Goal: Complete application form

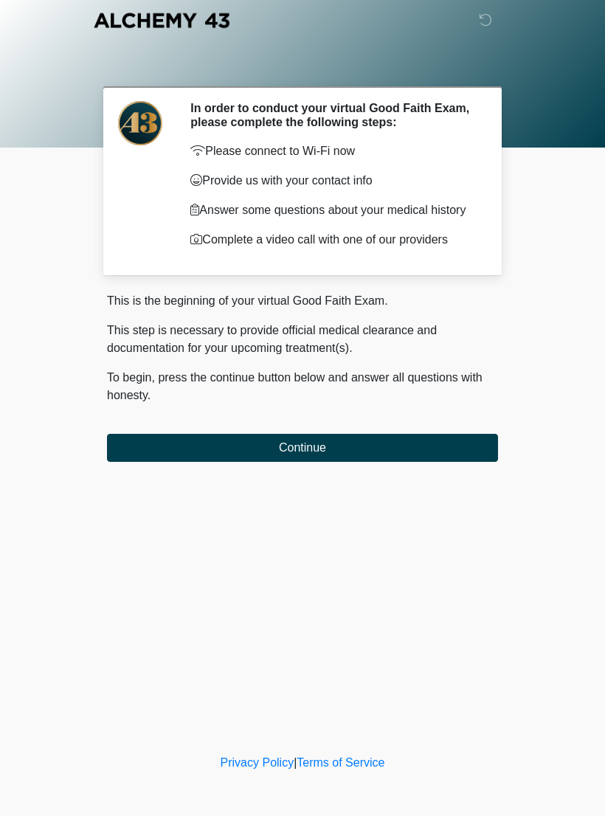
click at [173, 456] on button "Continue" at bounding box center [302, 448] width 391 height 28
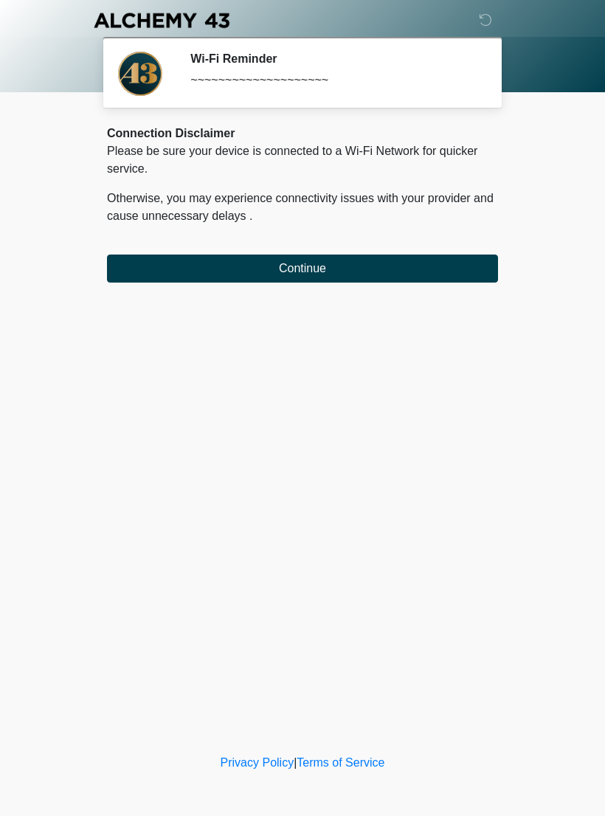
click at [426, 267] on button "Continue" at bounding box center [302, 269] width 391 height 28
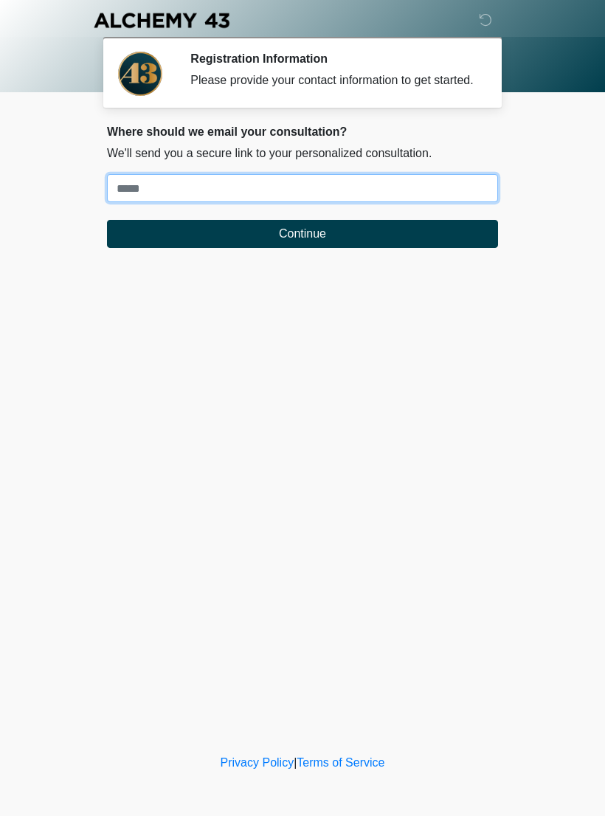
click at [425, 194] on input "Where should we email your treatment plan?" at bounding box center [302, 188] width 391 height 28
type input "**********"
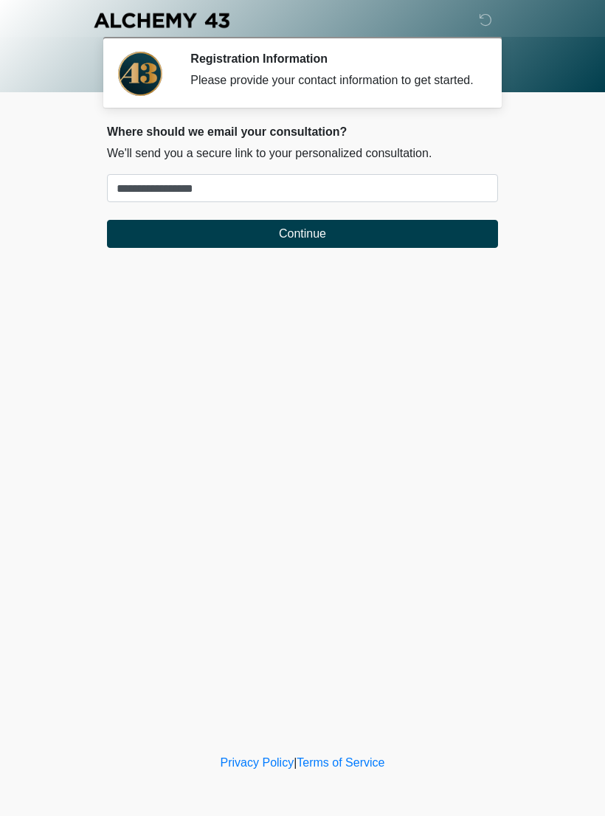
click at [418, 248] on button "Continue" at bounding box center [302, 234] width 391 height 28
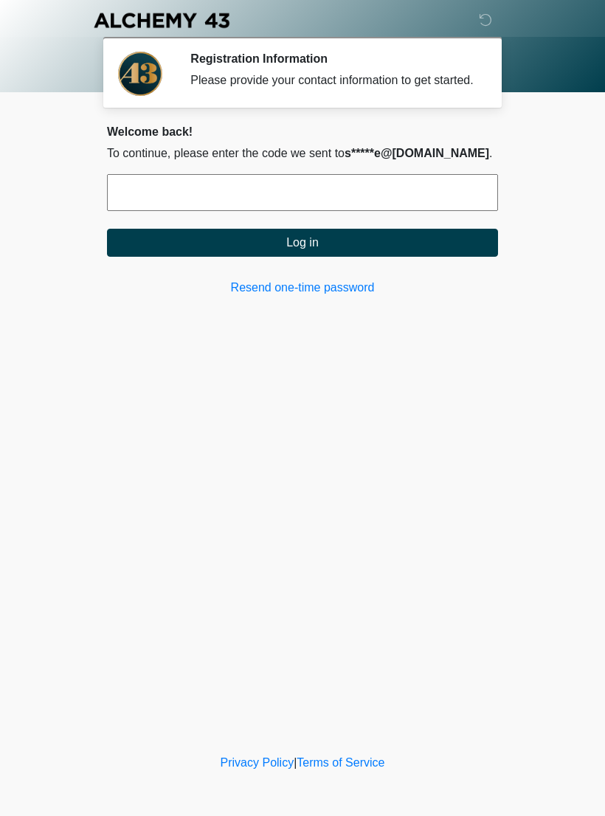
click at [401, 210] on input "text" at bounding box center [302, 192] width 391 height 37
type input "******"
click at [361, 257] on button "Log in" at bounding box center [302, 243] width 391 height 28
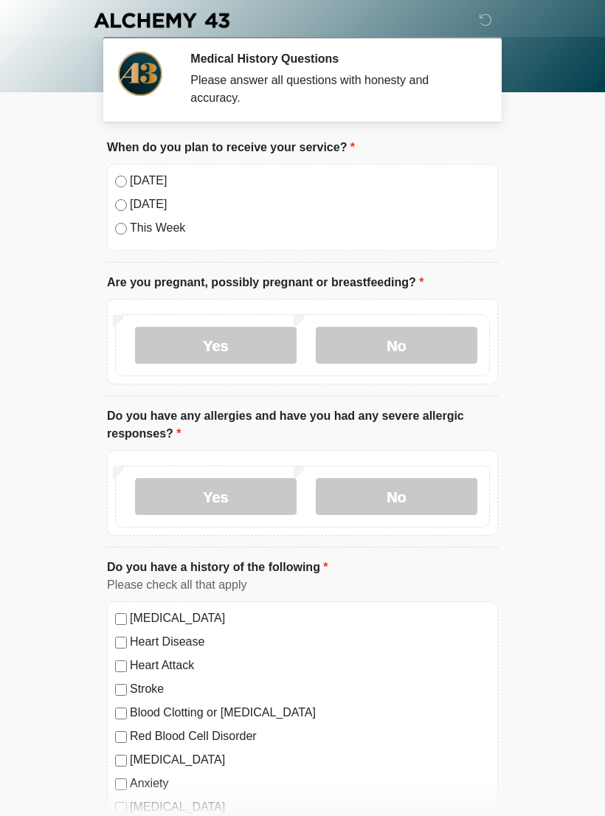
click at [399, 338] on label "No" at bounding box center [397, 345] width 162 height 37
click at [238, 501] on label "Yes" at bounding box center [216, 496] width 162 height 37
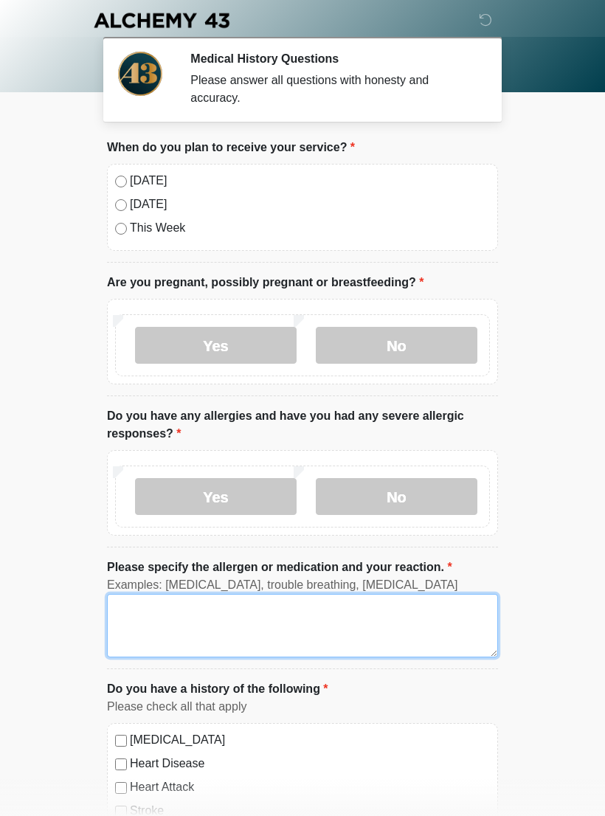
click at [253, 617] on textarea "Please specify the allergen or medication and your reaction." at bounding box center [302, 625] width 391 height 63
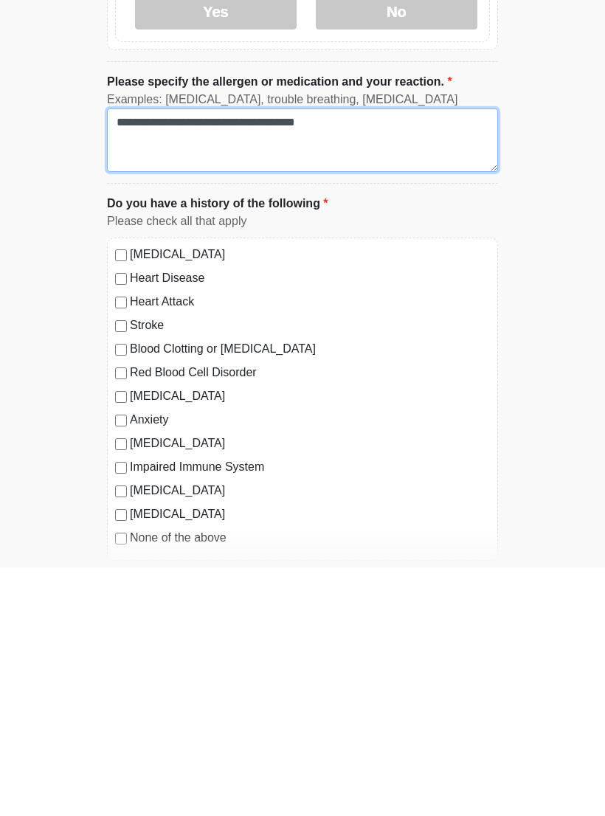
type textarea "**********"
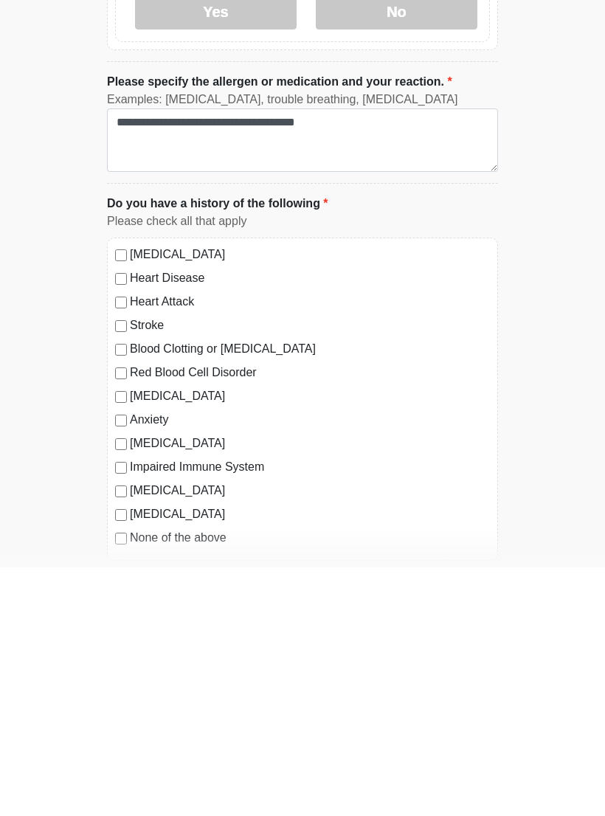
click at [127, 660] on div "Anxiety" at bounding box center [302, 669] width 375 height 18
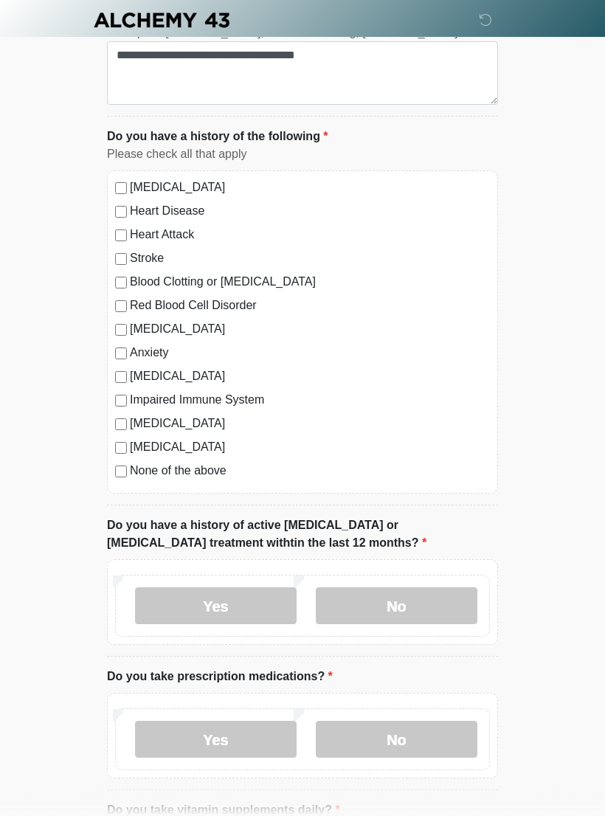
scroll to position [564, 0]
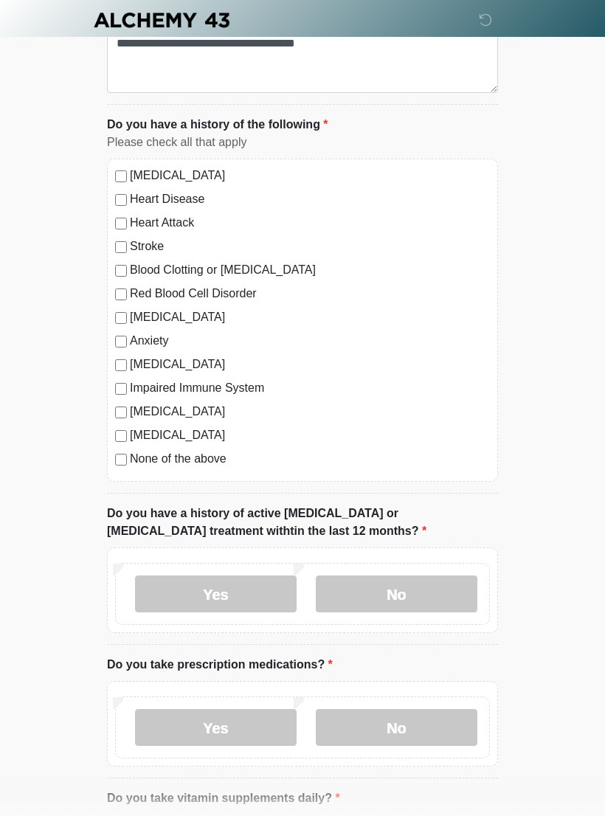
click at [399, 591] on label "No" at bounding box center [397, 594] width 162 height 37
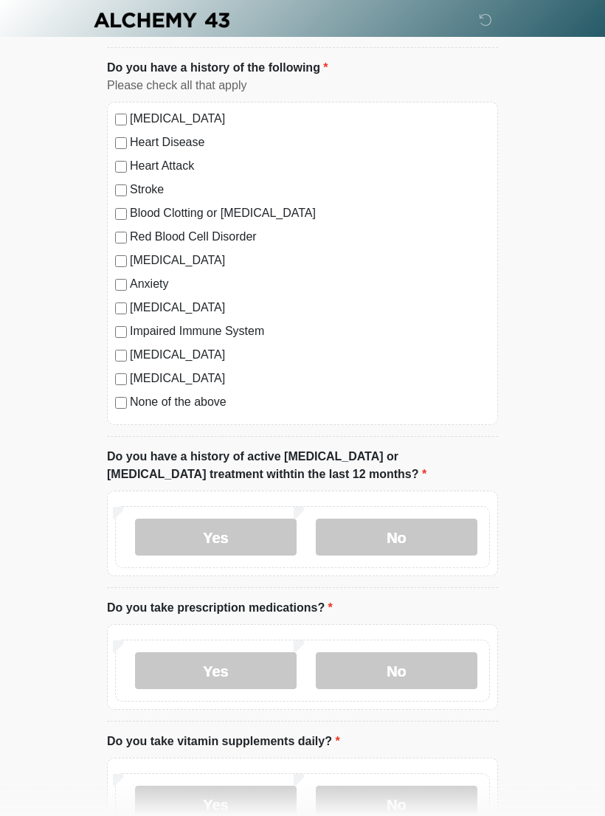
scroll to position [651, 0]
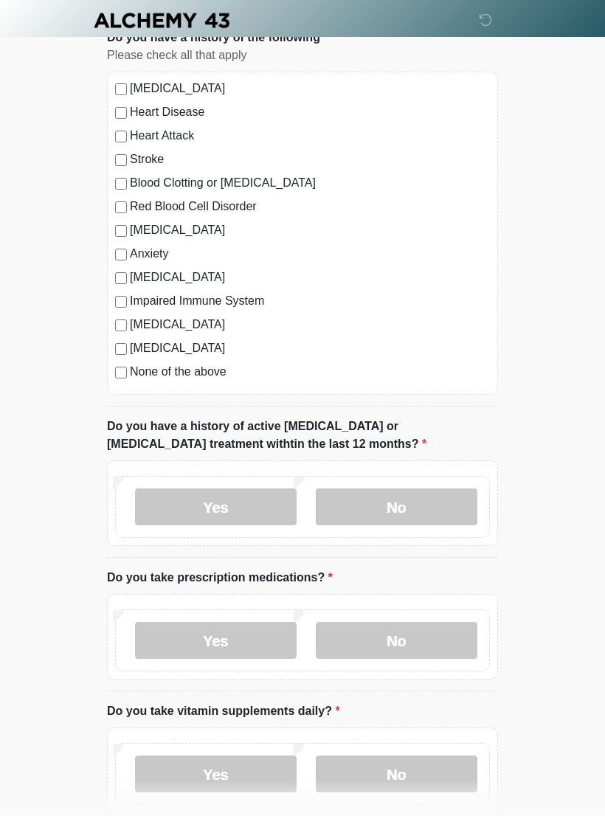
click at [238, 653] on label "Yes" at bounding box center [216, 640] width 162 height 37
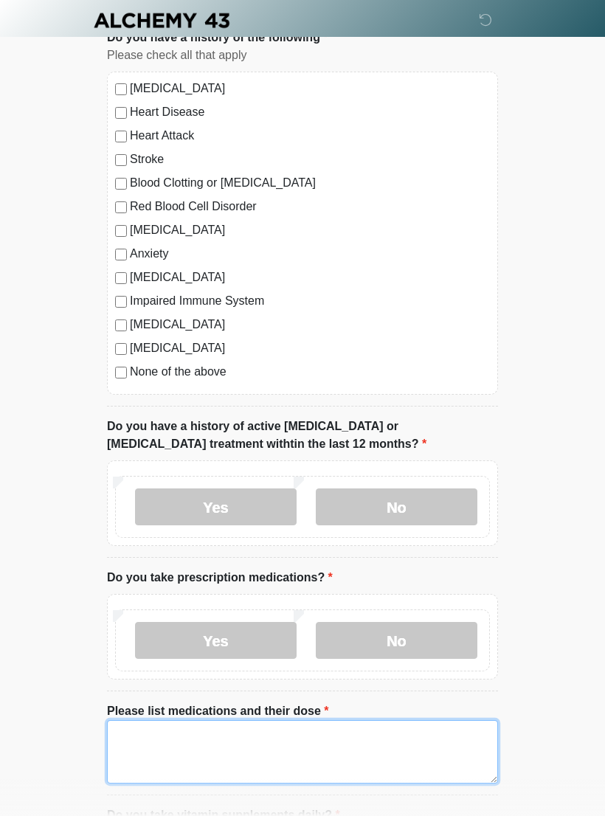
click at [186, 756] on textarea "Please list medications and their dose" at bounding box center [302, 751] width 391 height 63
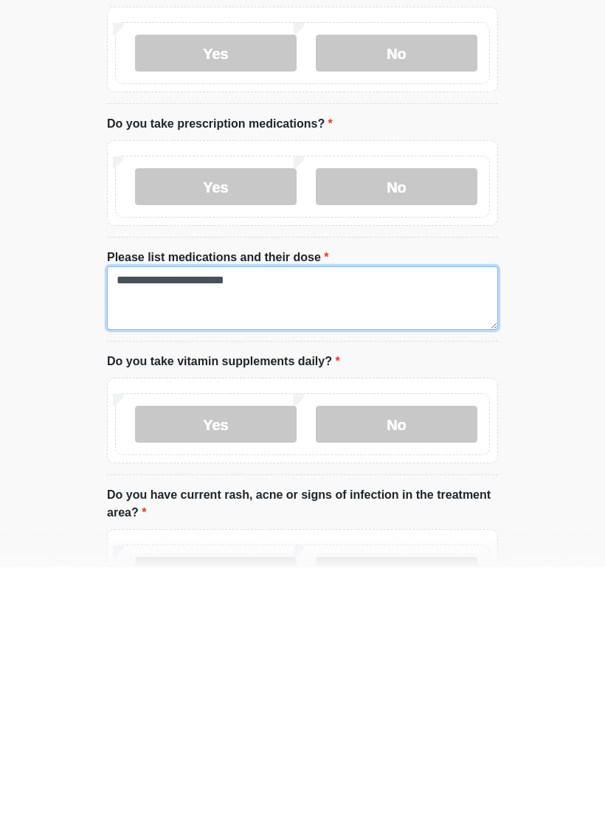
type textarea "**********"
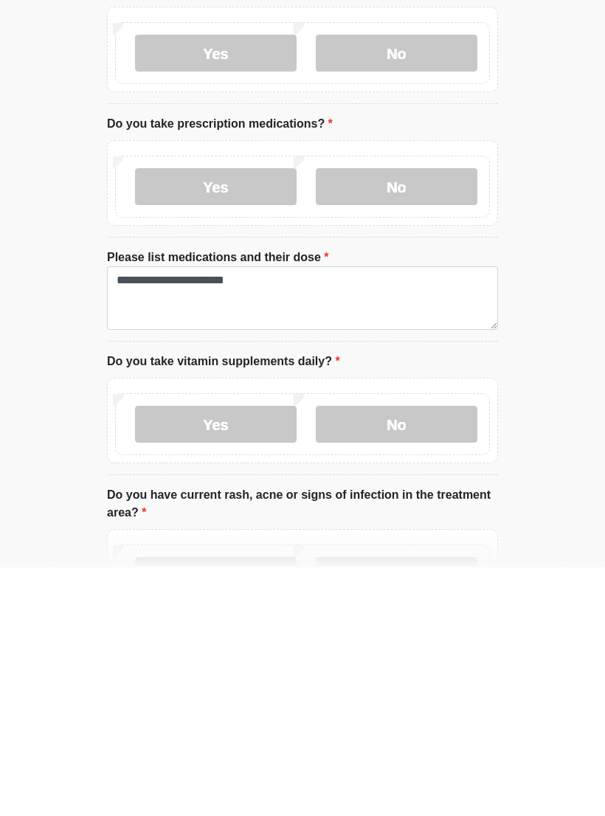
click at [243, 654] on label "Yes" at bounding box center [216, 672] width 162 height 37
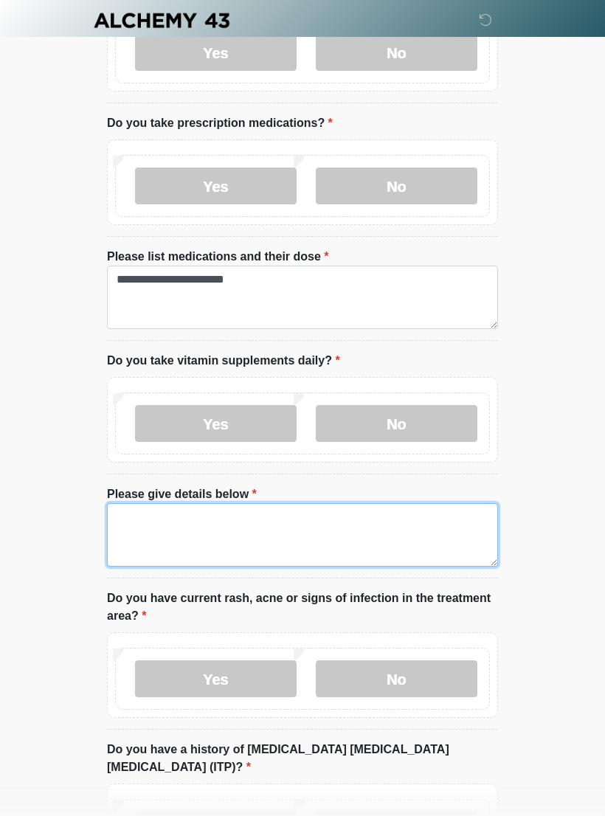
click at [221, 538] on textarea "Please give details below" at bounding box center [302, 534] width 391 height 63
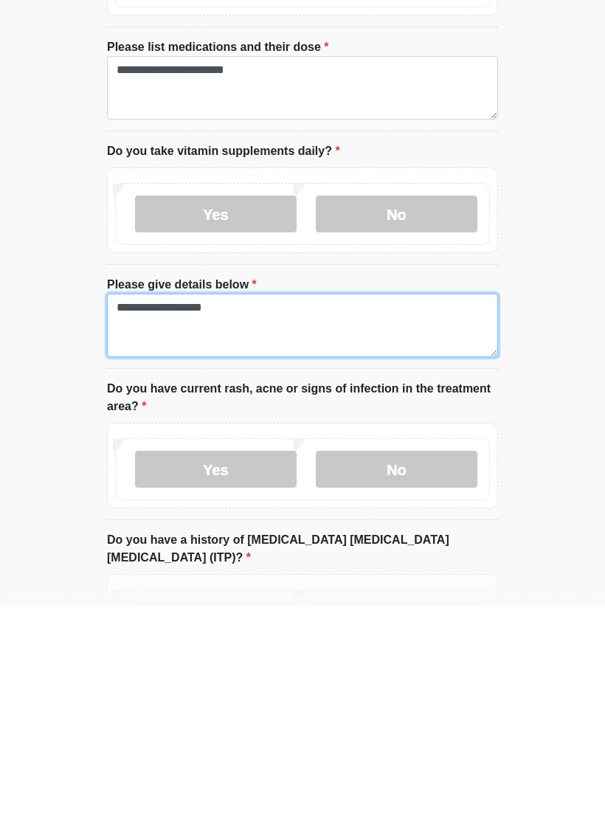
type textarea "**********"
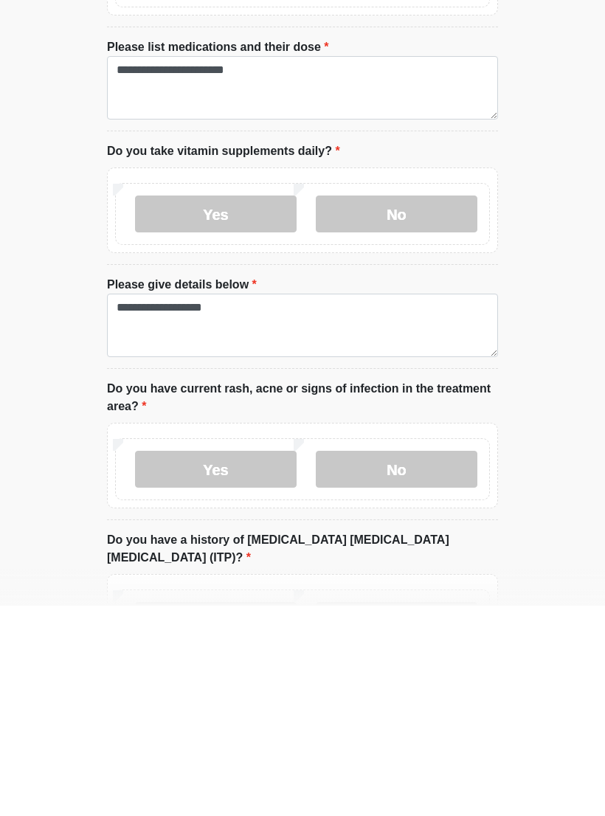
click at [412, 661] on label "No" at bounding box center [397, 679] width 162 height 37
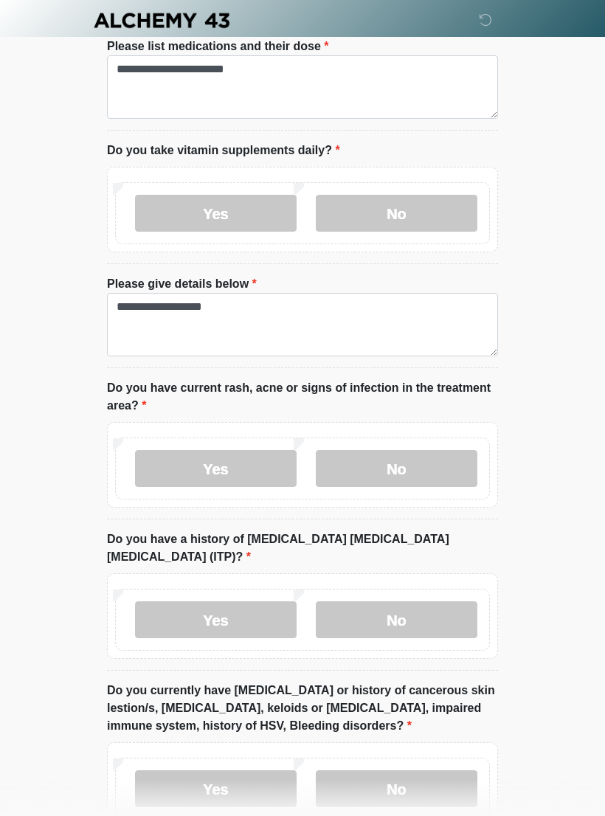
click at [411, 604] on label "No" at bounding box center [397, 619] width 162 height 37
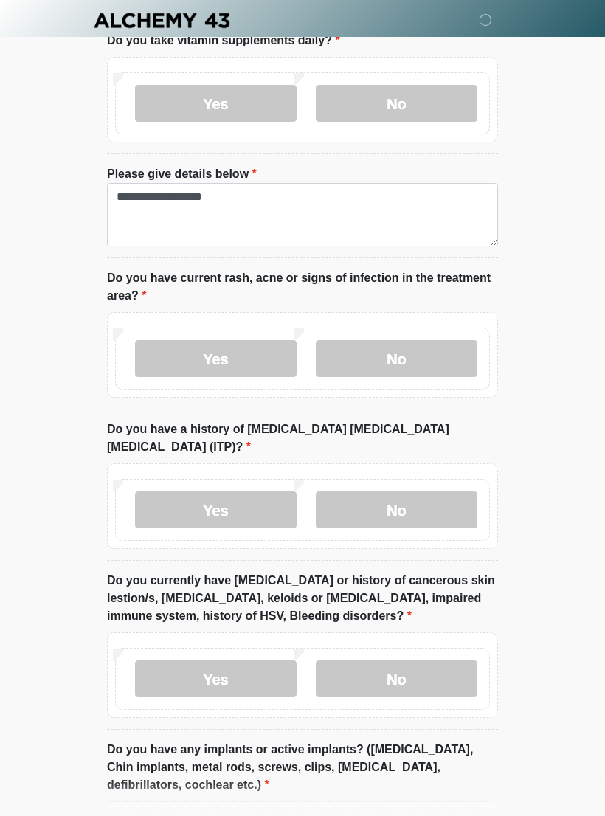
scroll to position [1430, 0]
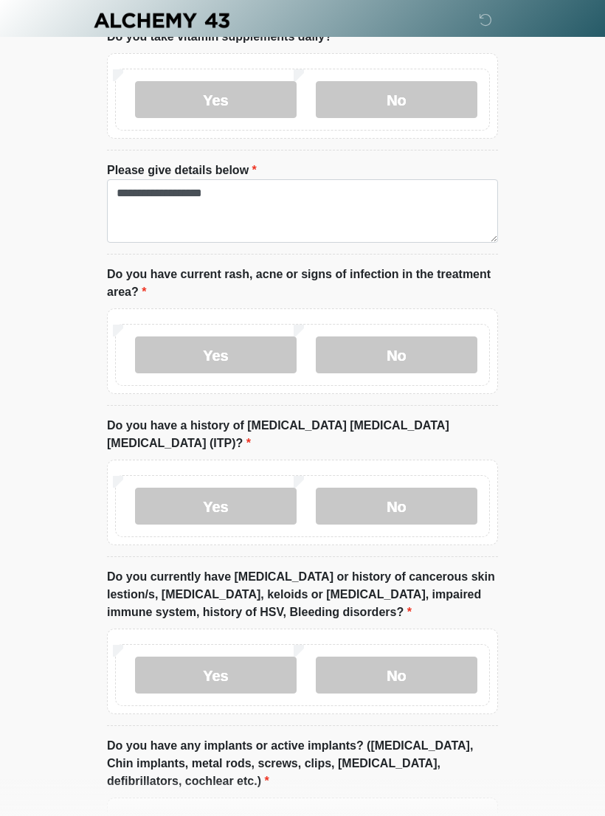
click at [252, 657] on label "Yes" at bounding box center [216, 675] width 162 height 37
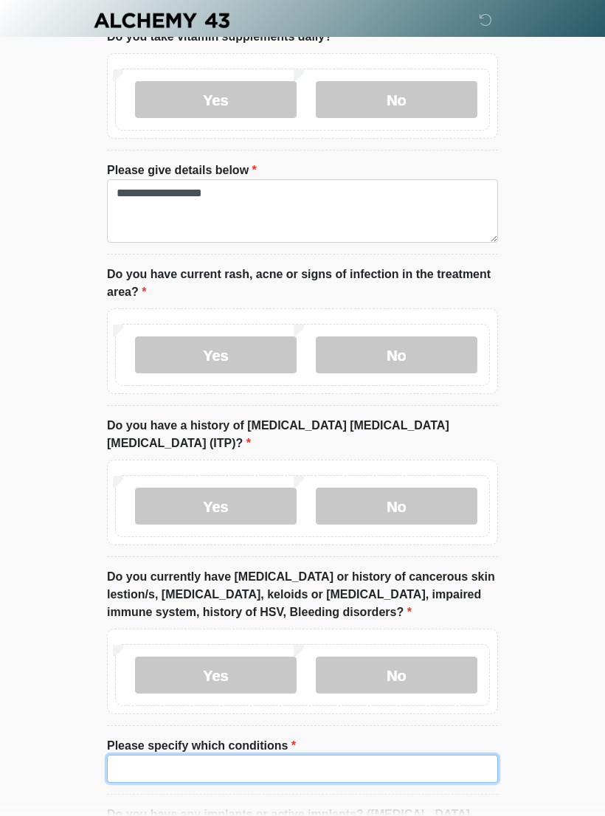
click at [216, 755] on input "Please specify which conditions" at bounding box center [302, 769] width 391 height 28
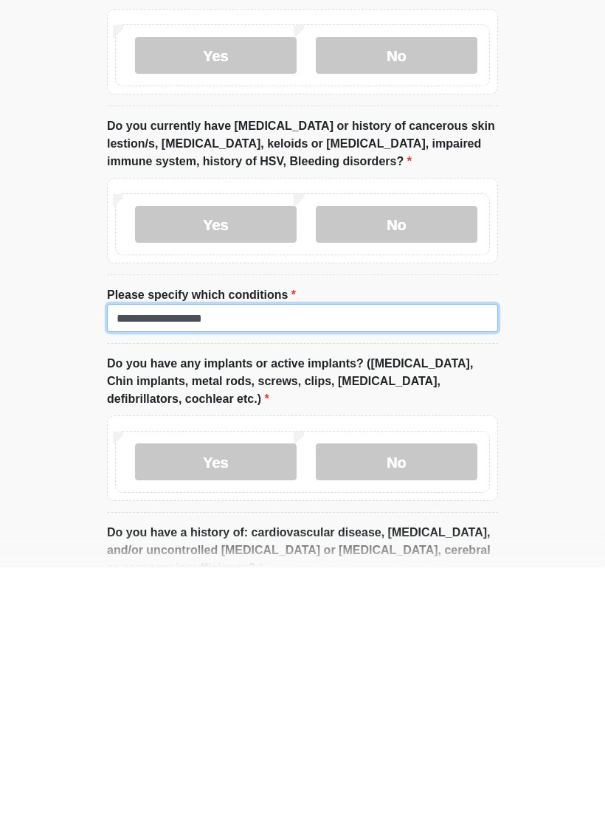
type input "**********"
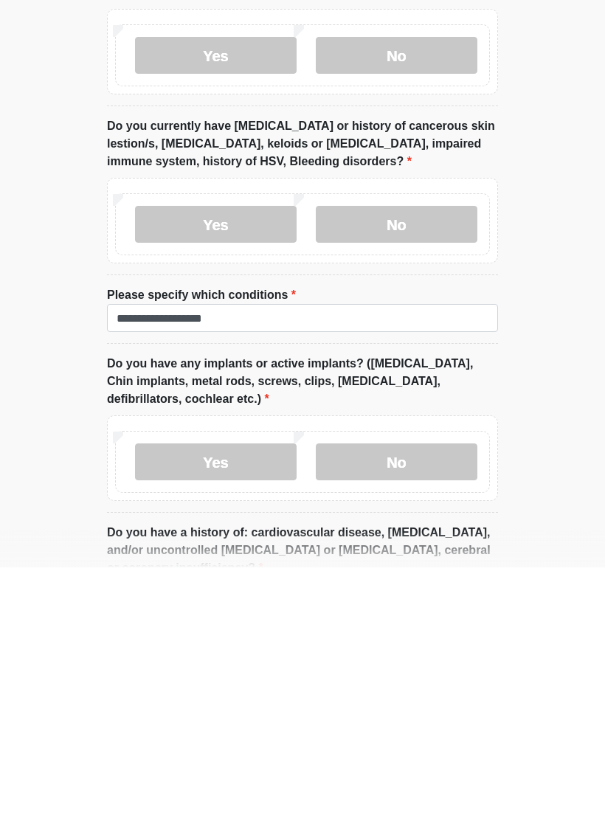
click at [270, 692] on label "Yes" at bounding box center [216, 710] width 162 height 37
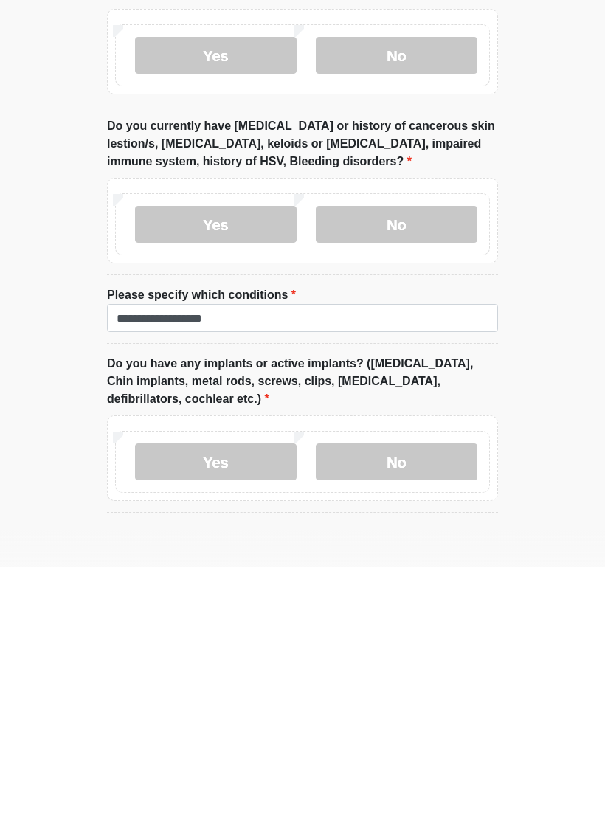
scroll to position [1881, 0]
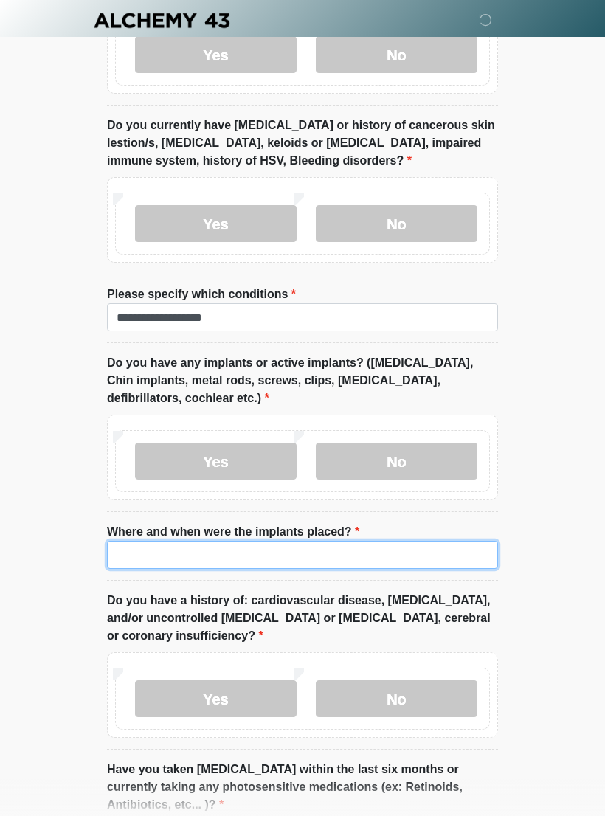
click at [305, 541] on input "Where and when were the implants placed?" at bounding box center [302, 555] width 391 height 28
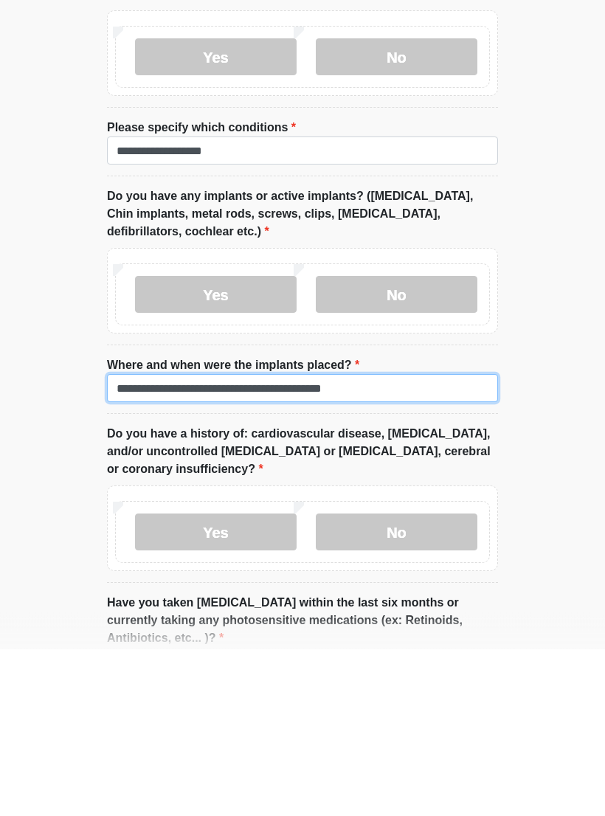
type input "**********"
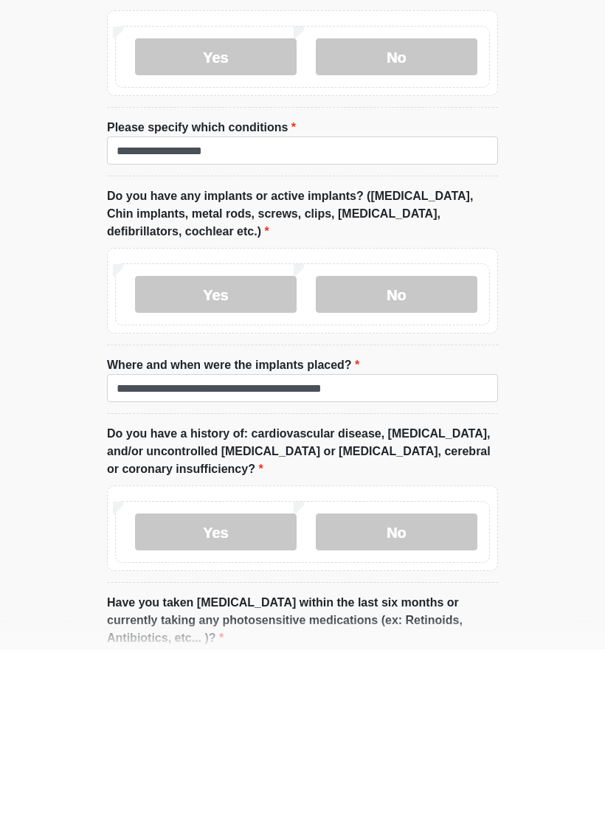
click at [409, 681] on label "No" at bounding box center [397, 699] width 162 height 37
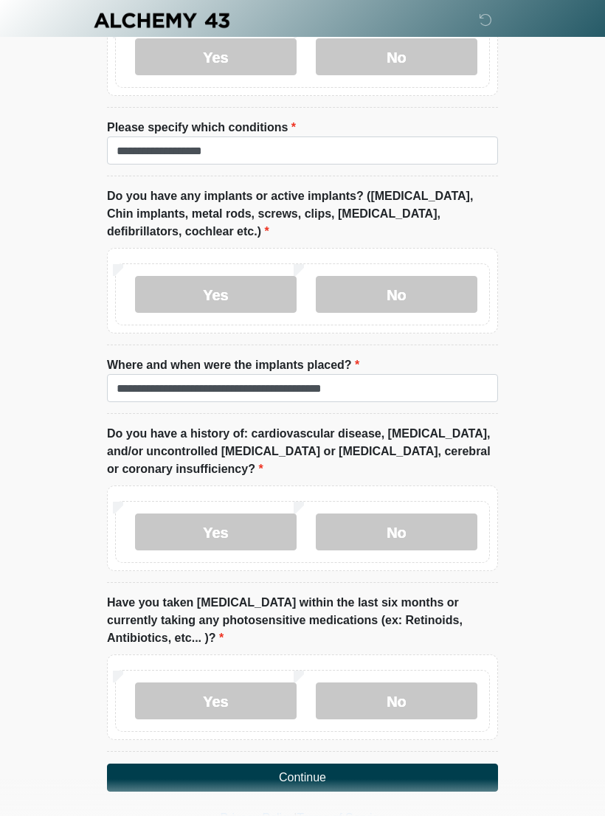
scroll to position [2056, 0]
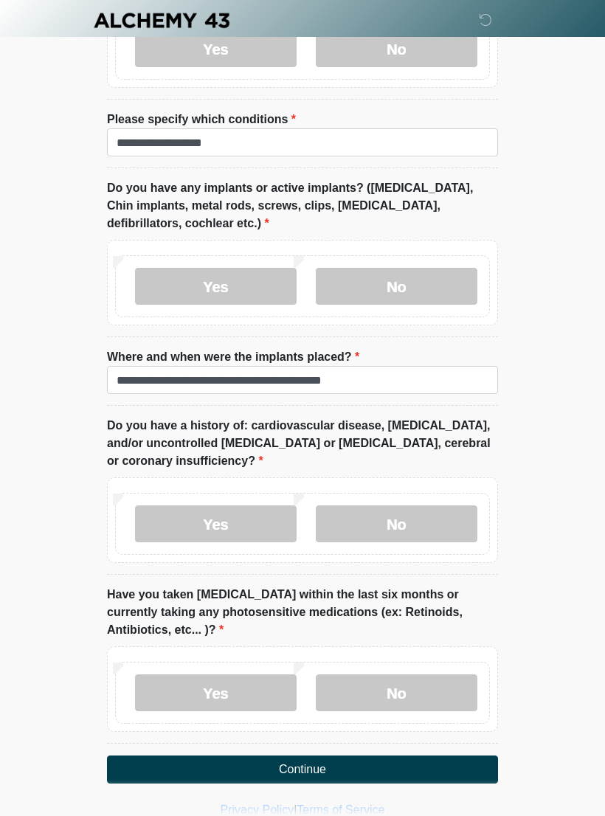
click at [415, 674] on label "No" at bounding box center [397, 692] width 162 height 37
click at [346, 755] on button "Continue" at bounding box center [302, 769] width 391 height 28
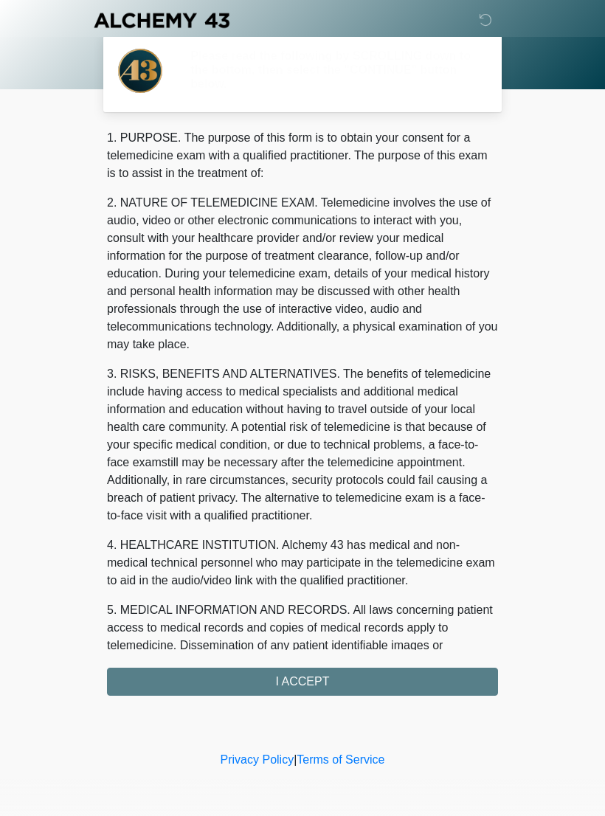
scroll to position [0, 0]
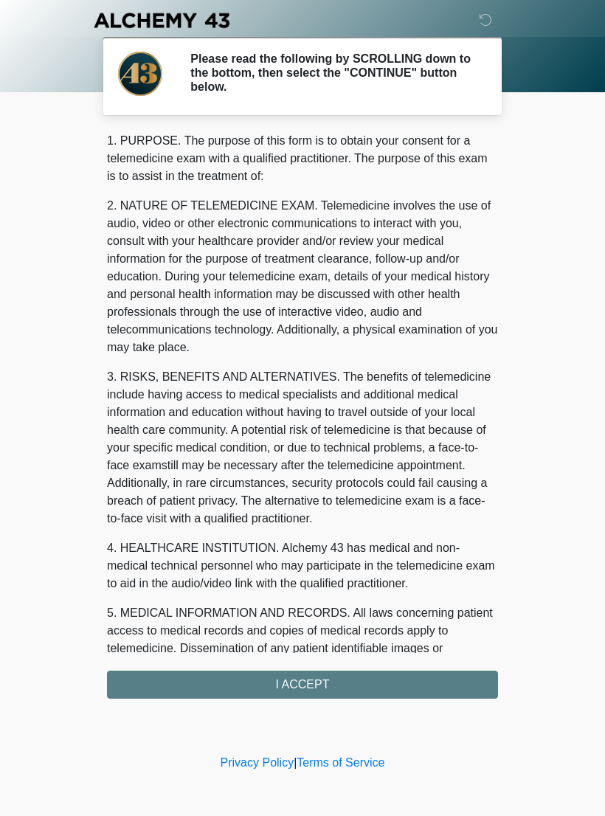
click at [333, 685] on div "1. PURPOSE. The purpose of this form is to obtain your consent for a telemedici…" at bounding box center [302, 415] width 391 height 567
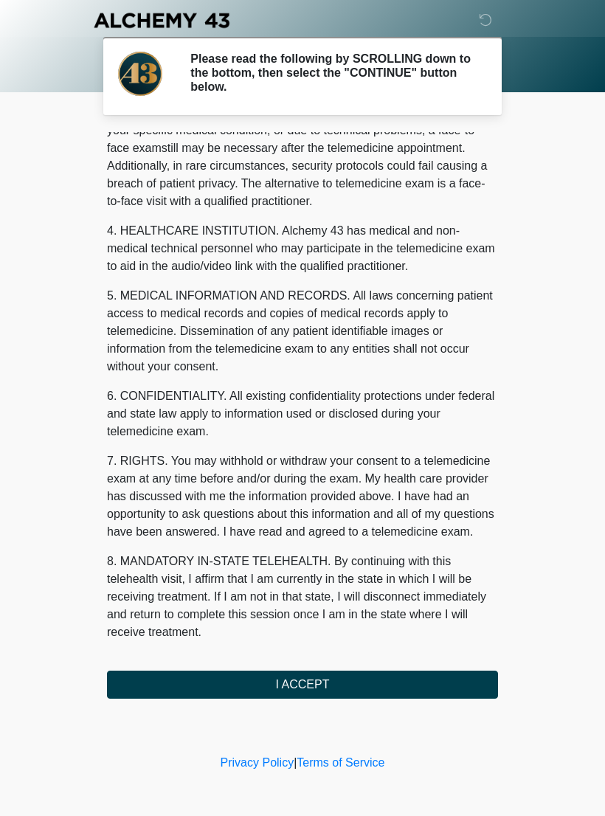
scroll to position [335, 0]
click at [316, 688] on button "I ACCEPT" at bounding box center [302, 685] width 391 height 28
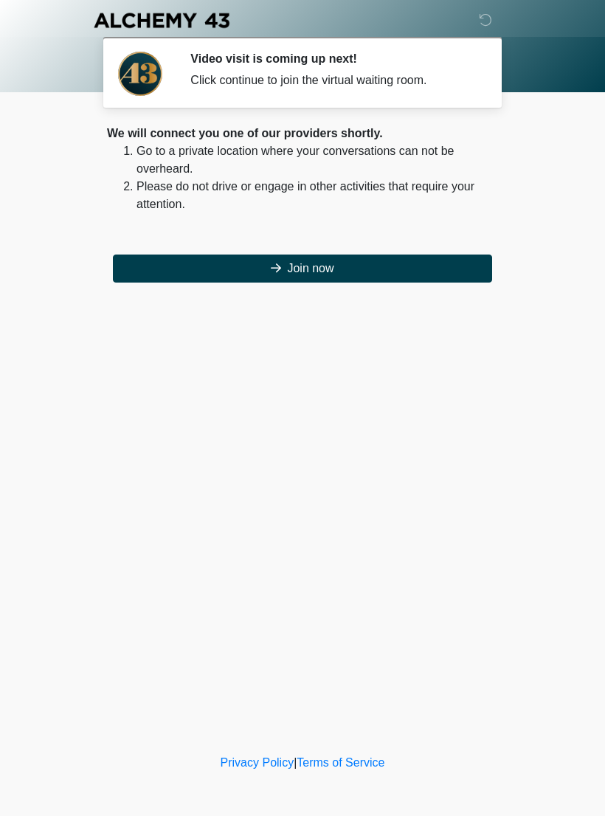
click at [401, 275] on button "Join now" at bounding box center [302, 269] width 379 height 28
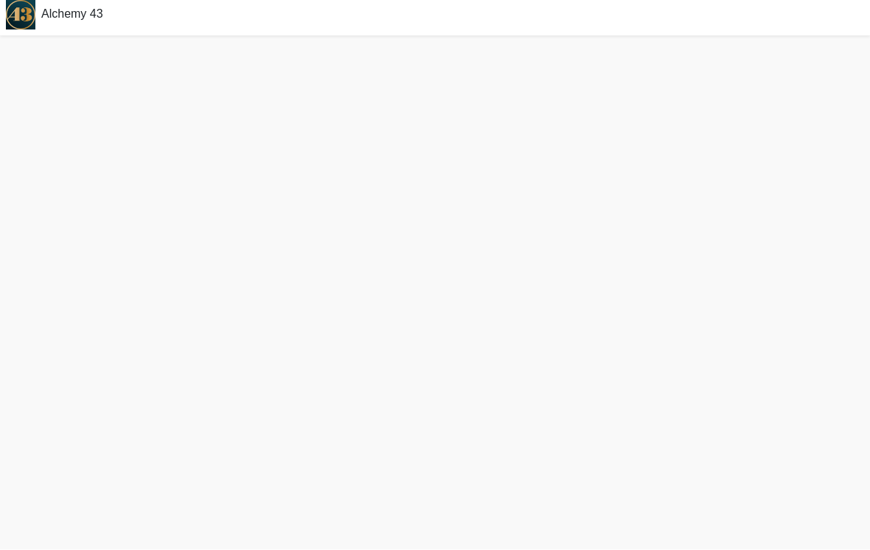
scroll to position [27, 0]
